Goal: Task Accomplishment & Management: Manage account settings

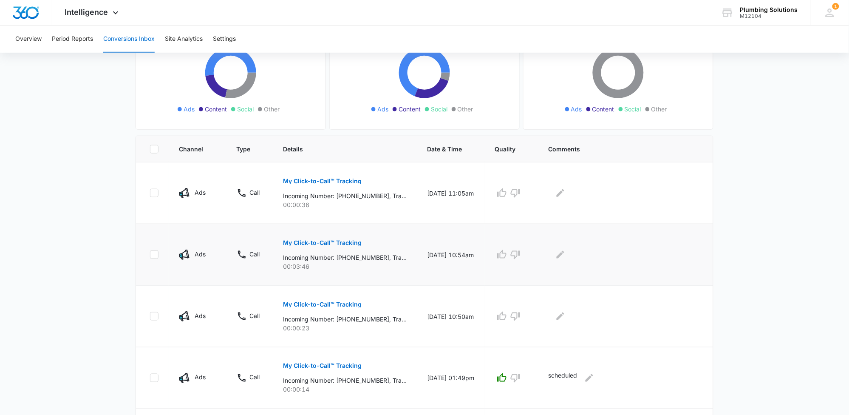
scroll to position [106, 0]
drag, startPoint x: 345, startPoint y: 317, endPoint x: 382, endPoint y: 318, distance: 37.0
click at [382, 318] on p "Incoming Number: [PHONE_NUMBER], Tracking Number: [PHONE_NUMBER], Ring To: [PHO…" at bounding box center [345, 318] width 124 height 9
copy p "6156167093"
drag, startPoint x: 345, startPoint y: 258, endPoint x: 382, endPoint y: 259, distance: 36.1
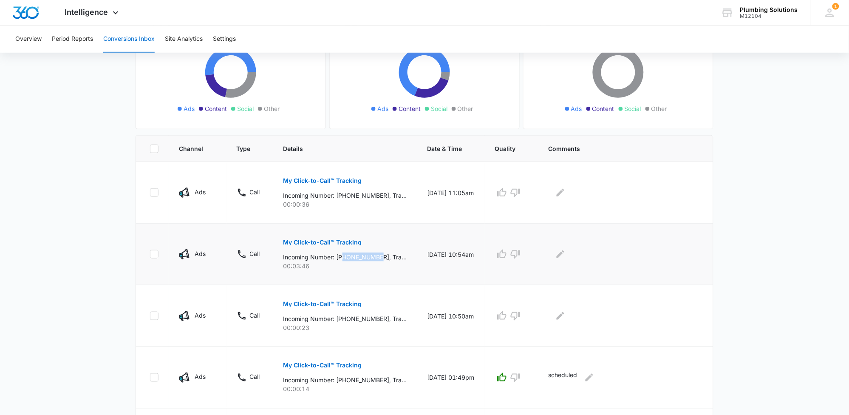
click at [382, 259] on p "Incoming Number: [PHONE_NUMBER], Tracking Number: [PHONE_NUMBER], Ring To: [PHO…" at bounding box center [345, 256] width 124 height 9
copy p "6124197438"
drag, startPoint x: 344, startPoint y: 195, endPoint x: 382, endPoint y: 195, distance: 38.7
click at [382, 195] on p "Incoming Number: [PHONE_NUMBER], Tracking Number: [PHONE_NUMBER], Ring To: [PHO…" at bounding box center [345, 195] width 124 height 9
copy p "6198232128"
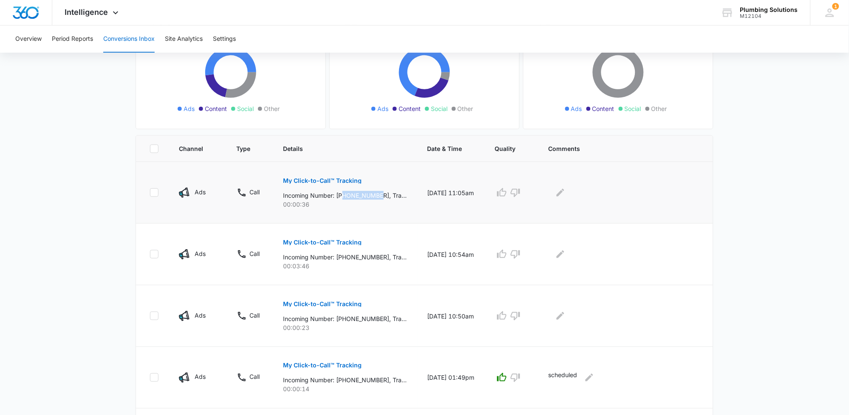
click at [317, 181] on p "My Click-to-Call™ Tracking" at bounding box center [322, 181] width 79 height 6
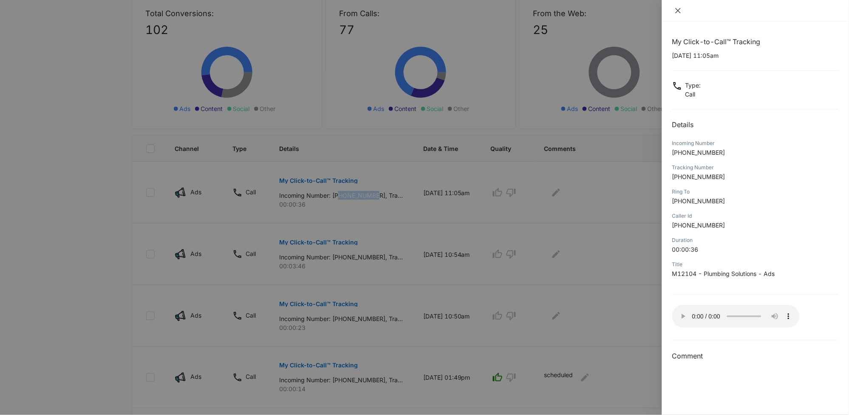
click at [678, 12] on icon "close" at bounding box center [678, 10] width 7 height 7
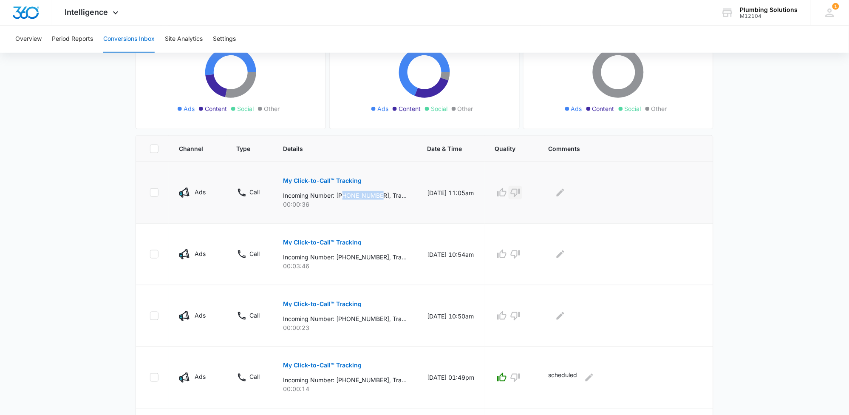
click at [520, 192] on icon "button" at bounding box center [515, 193] width 9 height 8
click at [565, 192] on icon "Edit Comments" at bounding box center [560, 192] width 10 height 10
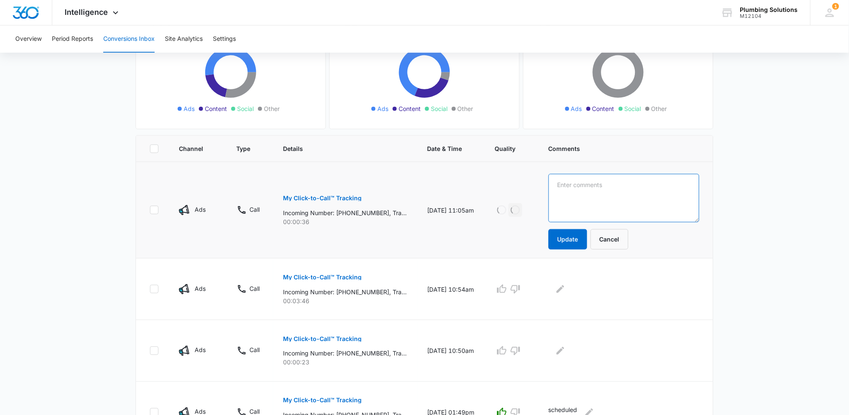
click at [583, 192] on textarea at bounding box center [623, 198] width 151 height 48
type textarea "past customer calling about parts"
click at [576, 234] on button "Update" at bounding box center [567, 239] width 39 height 20
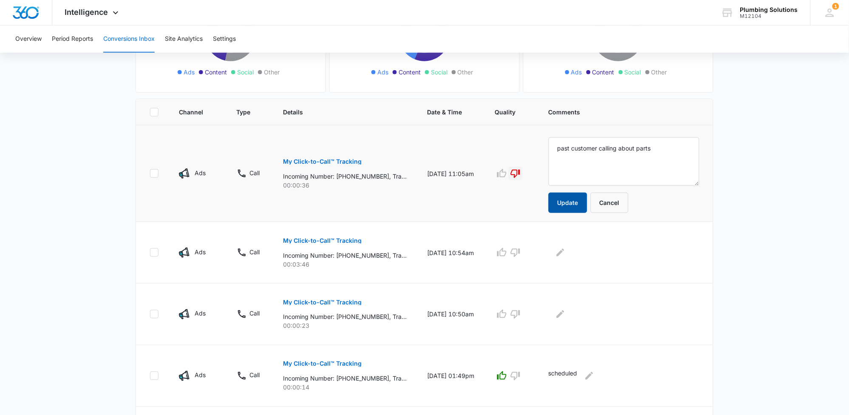
scroll to position [159, 0]
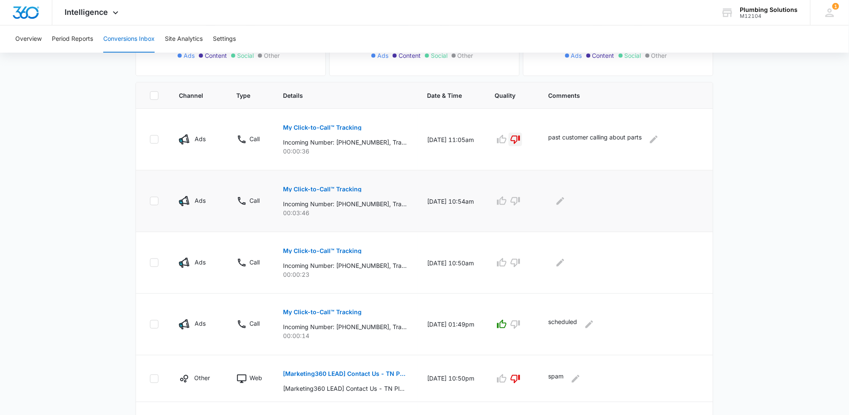
click at [352, 192] on button "My Click-to-Call™ Tracking" at bounding box center [322, 189] width 79 height 20
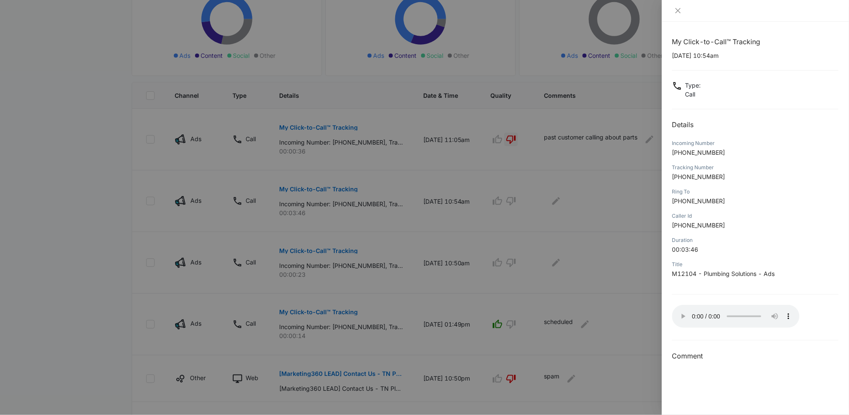
click at [505, 201] on div at bounding box center [424, 207] width 849 height 415
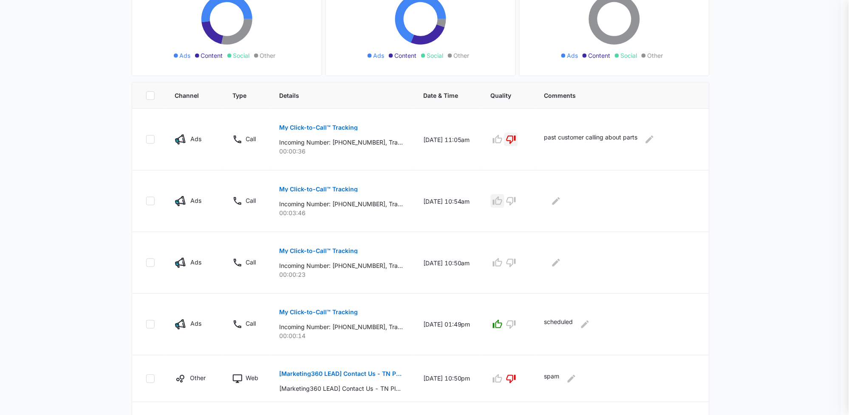
click at [502, 201] on icon "button" at bounding box center [497, 200] width 9 height 8
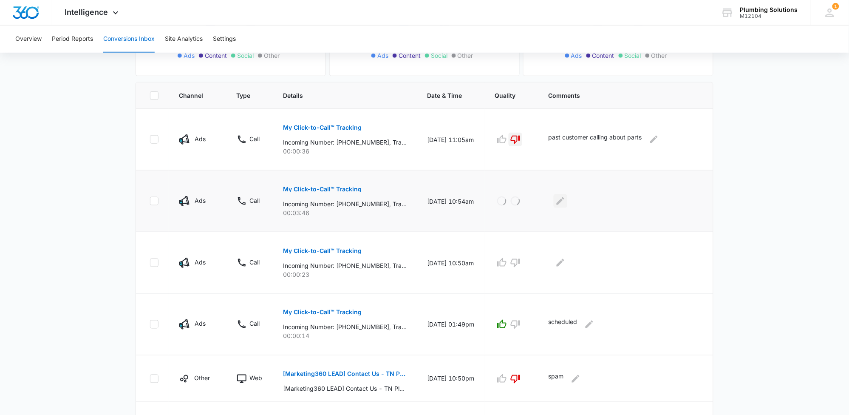
click at [565, 203] on icon "Edit Comments" at bounding box center [560, 201] width 10 height 10
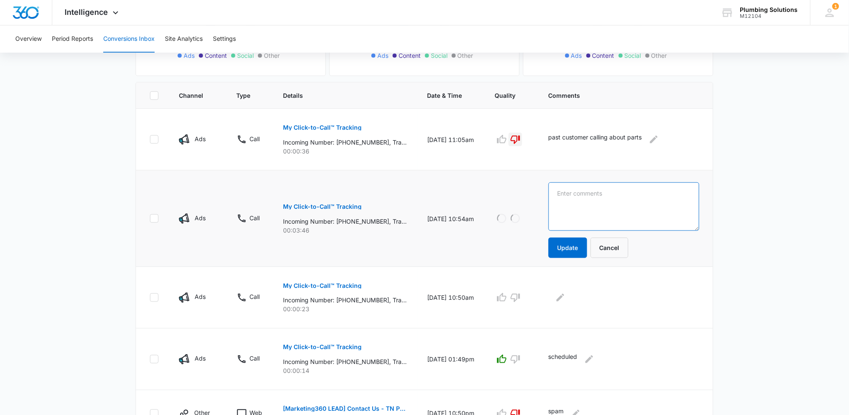
click at [579, 203] on textarea at bounding box center [623, 206] width 151 height 48
type textarea "scheduled"
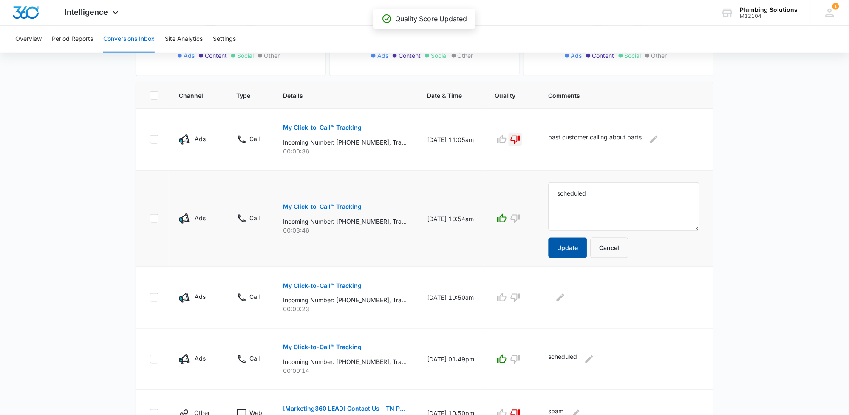
click at [576, 242] on button "Update" at bounding box center [567, 247] width 39 height 20
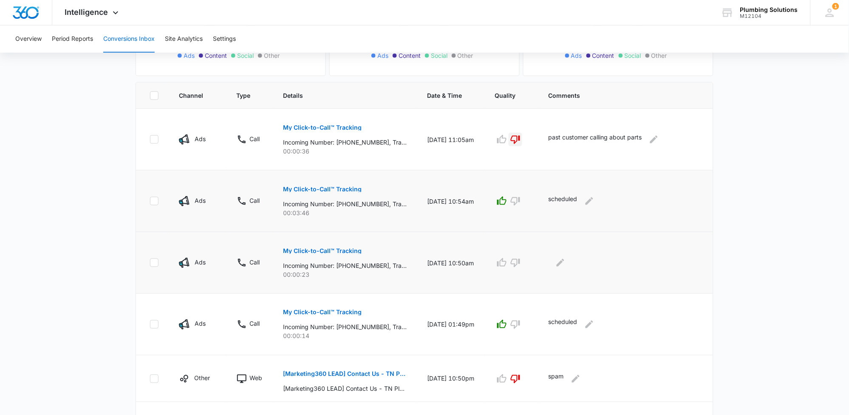
click at [354, 254] on button "My Click-to-Call™ Tracking" at bounding box center [322, 250] width 79 height 20
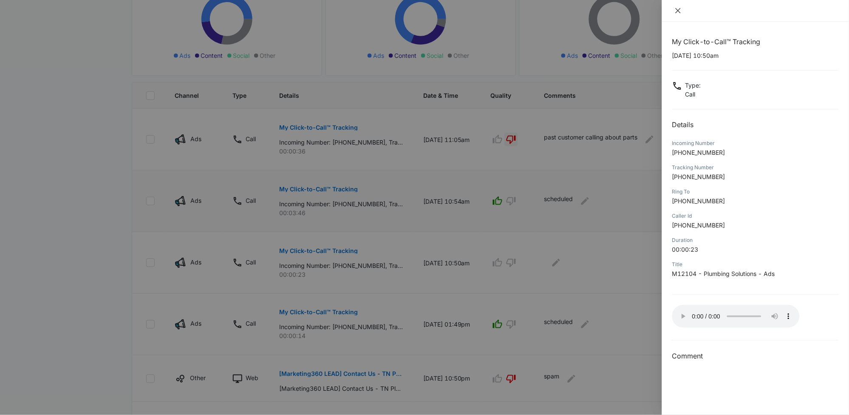
click at [680, 11] on icon "close" at bounding box center [678, 10] width 7 height 7
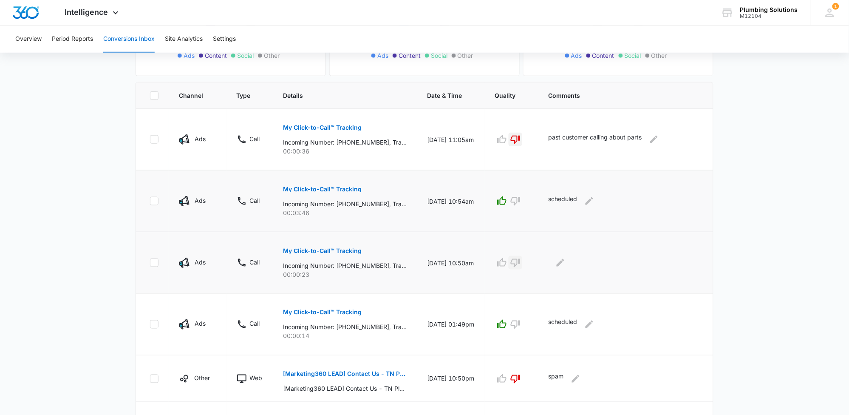
click at [520, 258] on icon "button" at bounding box center [515, 262] width 10 height 10
click at [565, 259] on icon "Edit Comments" at bounding box center [560, 262] width 10 height 10
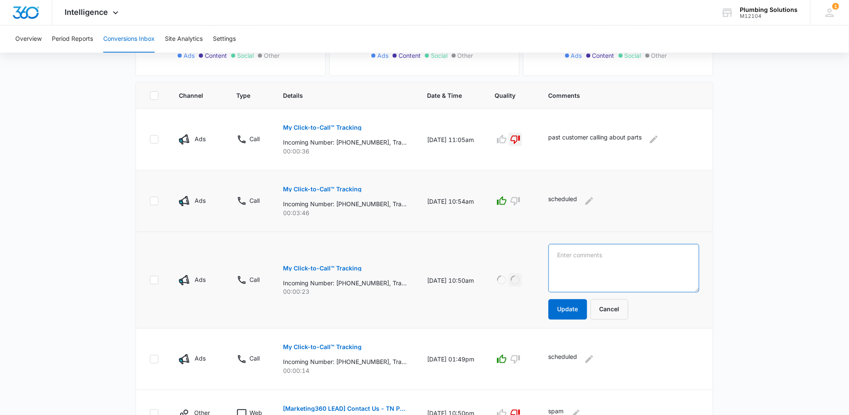
click at [568, 259] on textarea at bounding box center [623, 268] width 151 height 48
type textarea "Called number back since showed it went straight to voicemail. spam. so its blo…"
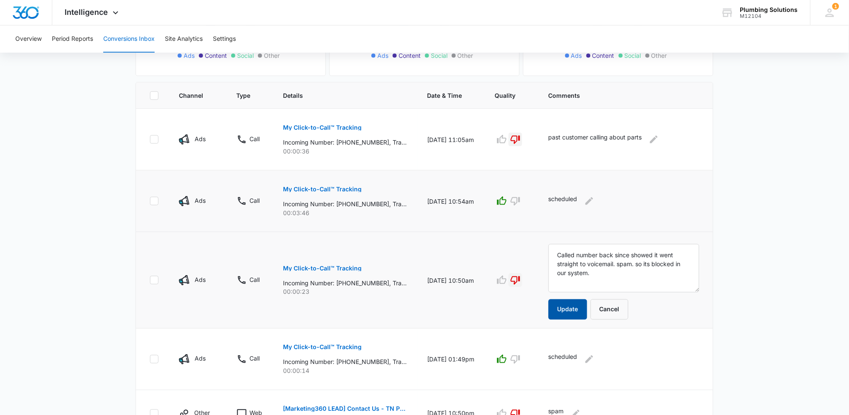
click at [574, 308] on button "Update" at bounding box center [567, 309] width 39 height 20
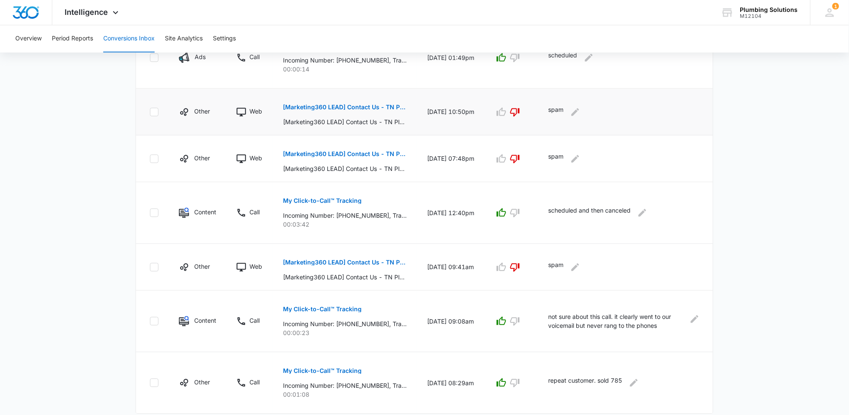
scroll to position [450, 0]
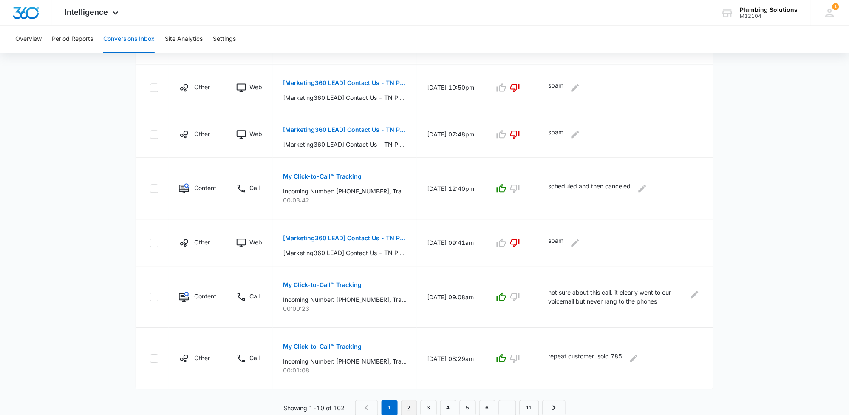
click at [410, 405] on link "2" at bounding box center [409, 407] width 16 height 16
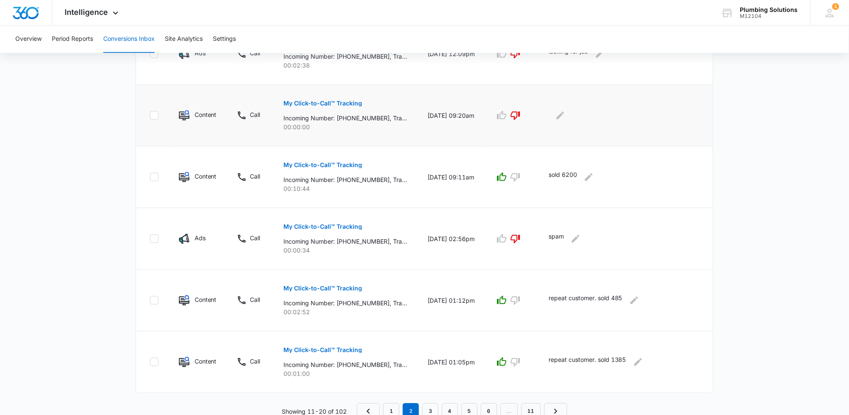
scroll to position [495, 0]
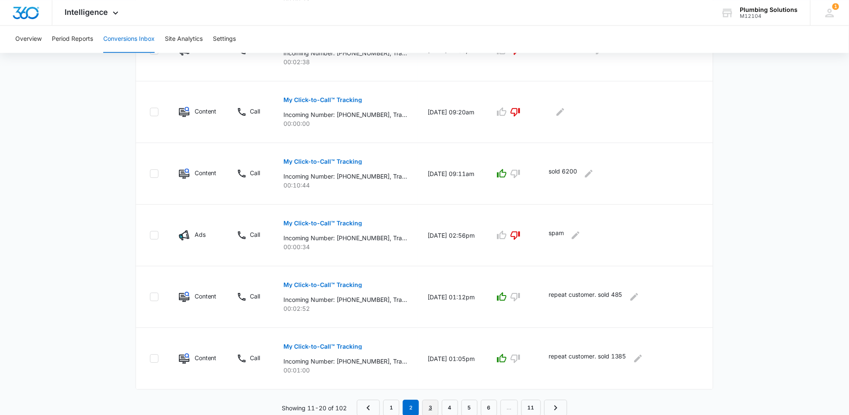
click at [431, 407] on link "3" at bounding box center [430, 407] width 16 height 16
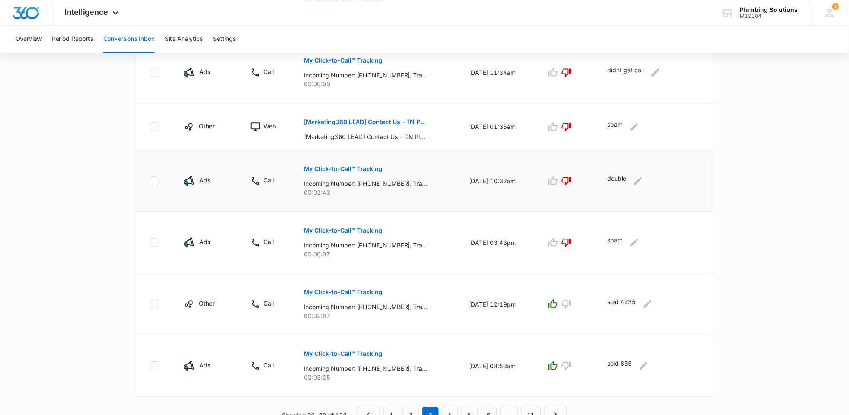
scroll to position [465, 0]
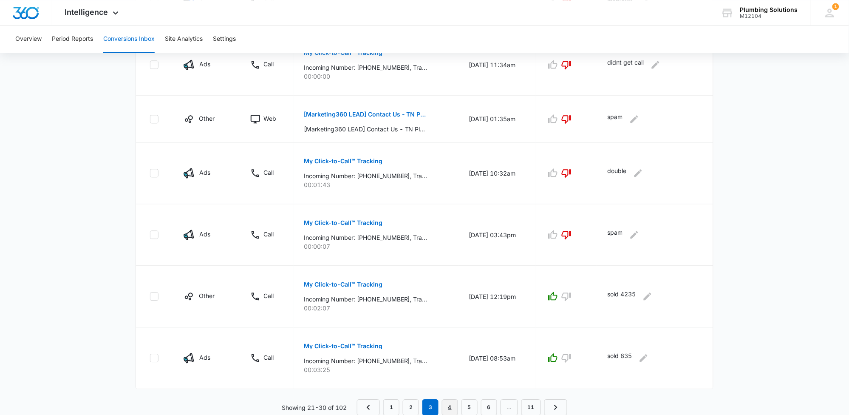
click at [446, 405] on link "4" at bounding box center [450, 407] width 16 height 16
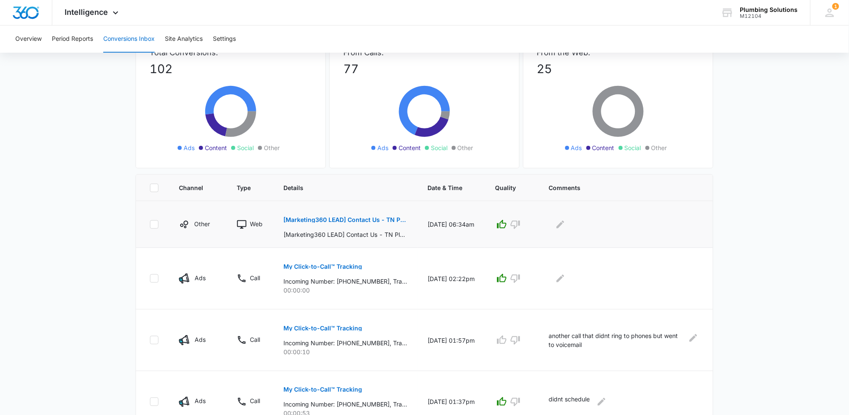
scroll to position [0, 0]
